Goal: Check status: Check status

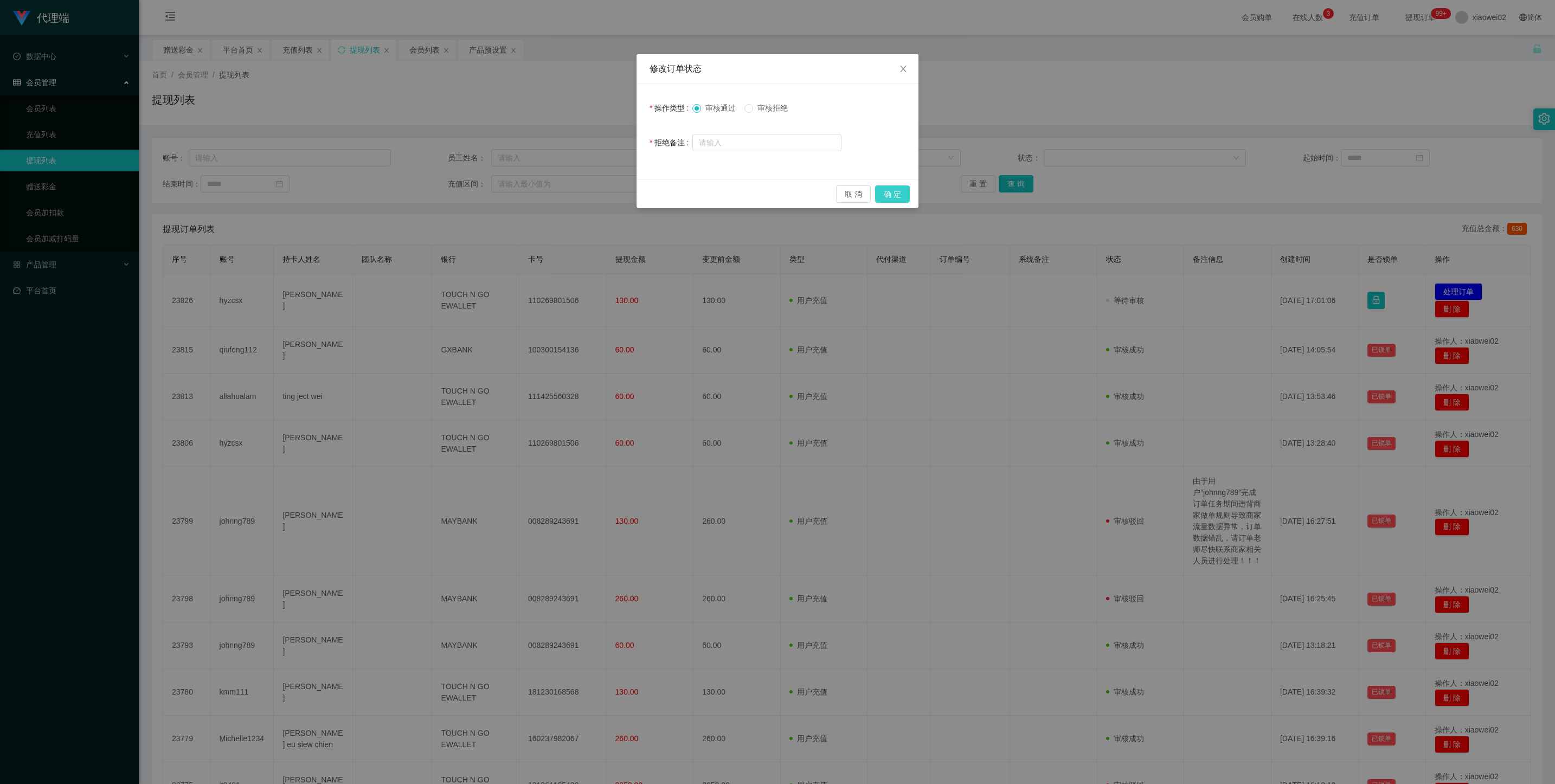
click at [886, 193] on button "确 定" at bounding box center [892, 194] width 34 height 18
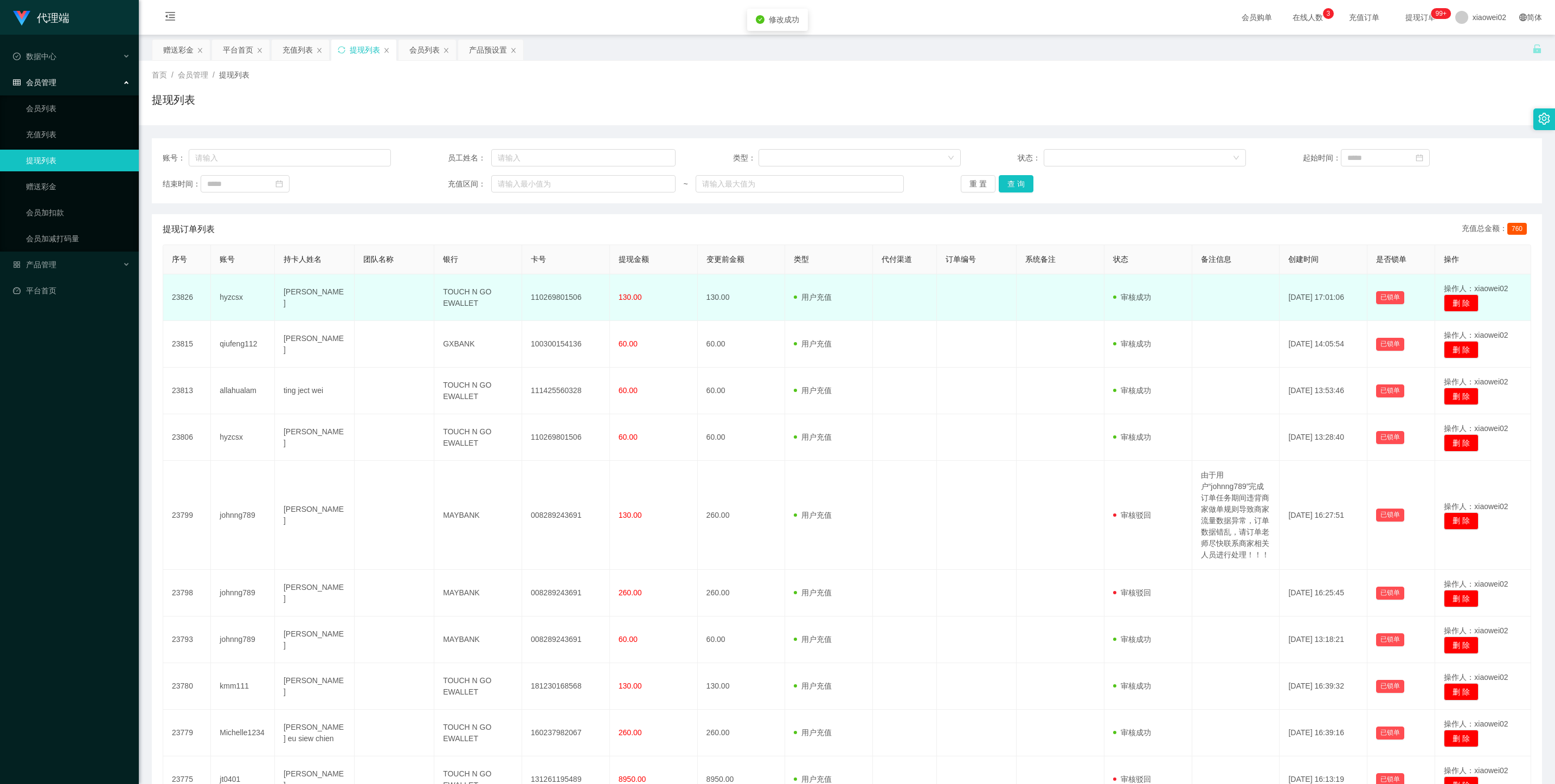
click at [548, 296] on td "110269801506" at bounding box center [566, 297] width 88 height 46
copy td "110269801506"
